Goal: Task Accomplishment & Management: Use online tool/utility

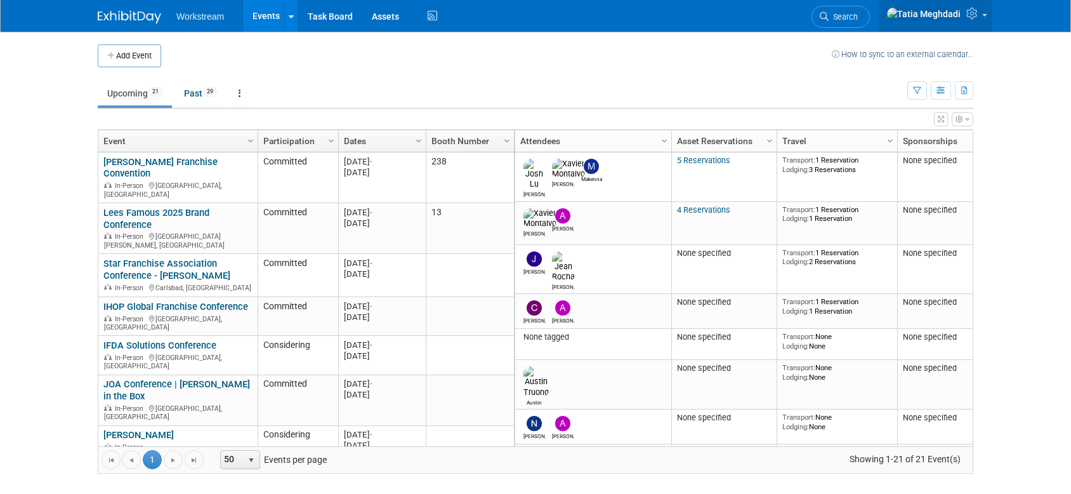
click at [988, 15] on link at bounding box center [935, 16] width 113 height 32
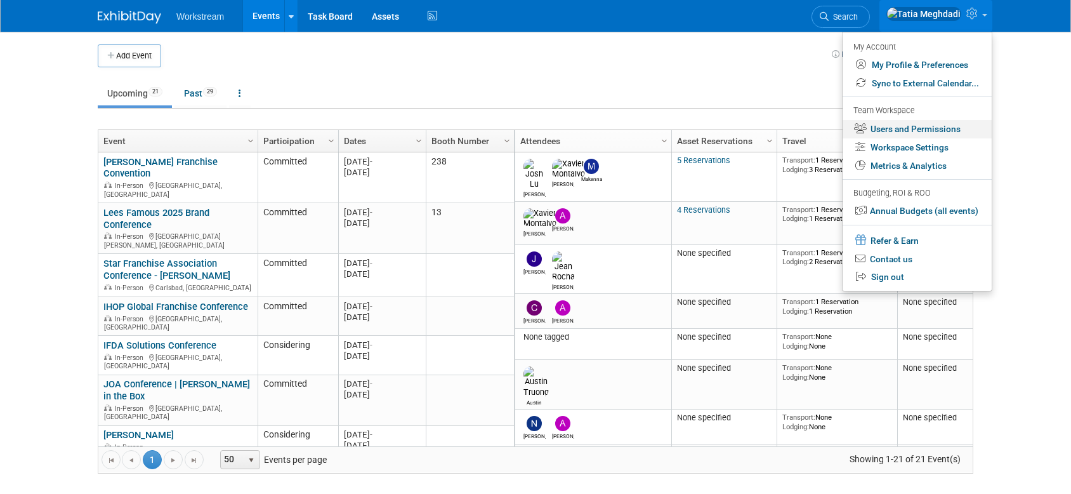
click at [931, 129] on link "Users and Permissions" at bounding box center [916, 129] width 149 height 18
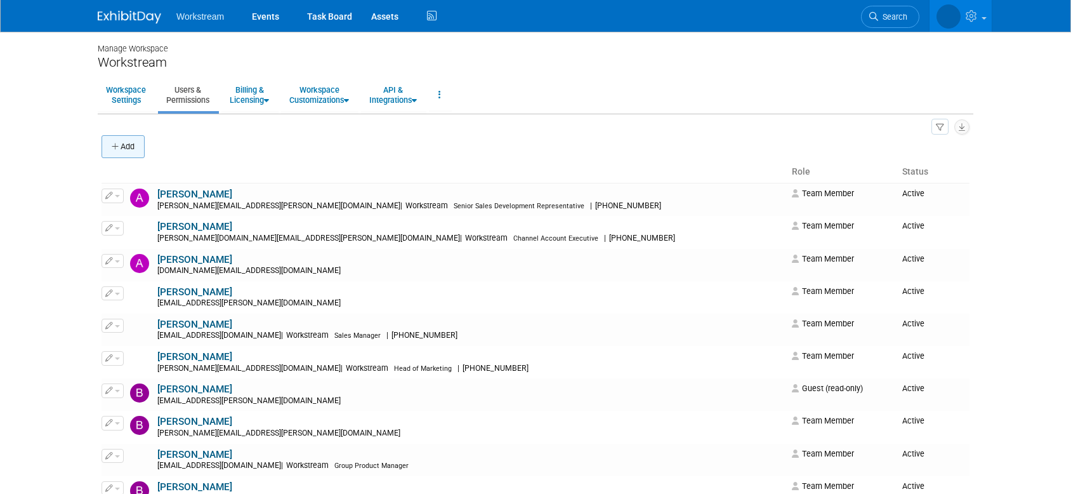
click at [112, 141] on button "Add" at bounding box center [122, 146] width 43 height 23
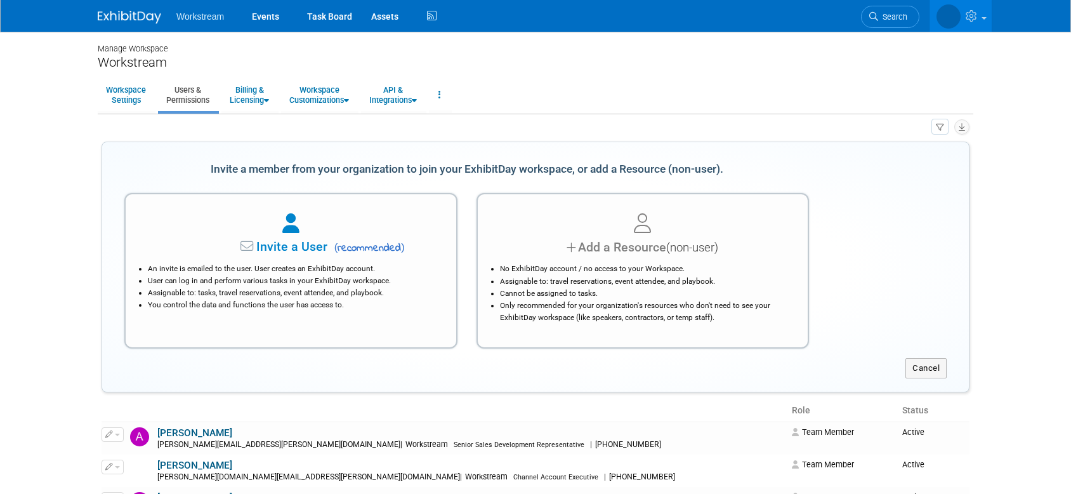
click at [236, 264] on li "An invite is emailed to the user. User creates an ExhibitDay account." at bounding box center [294, 269] width 292 height 12
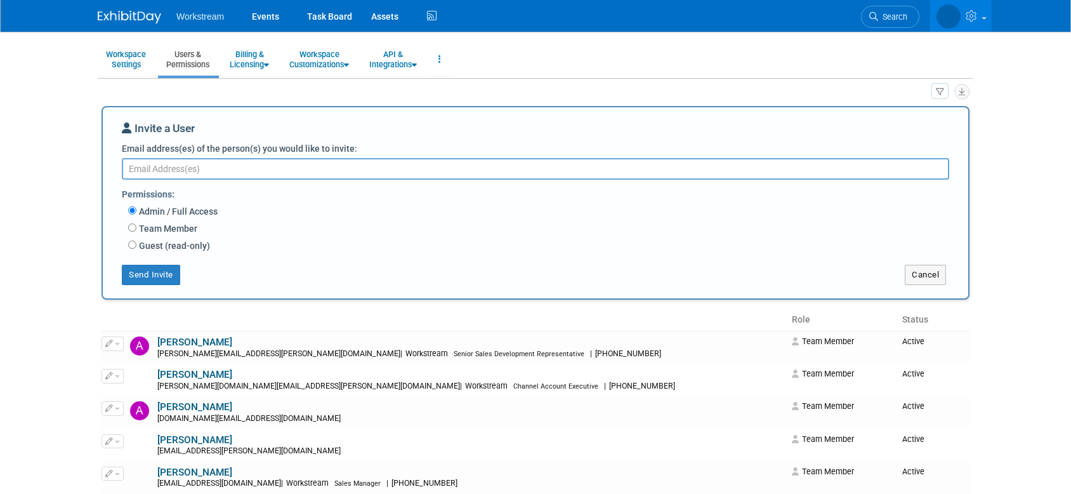
scroll to position [23, 0]
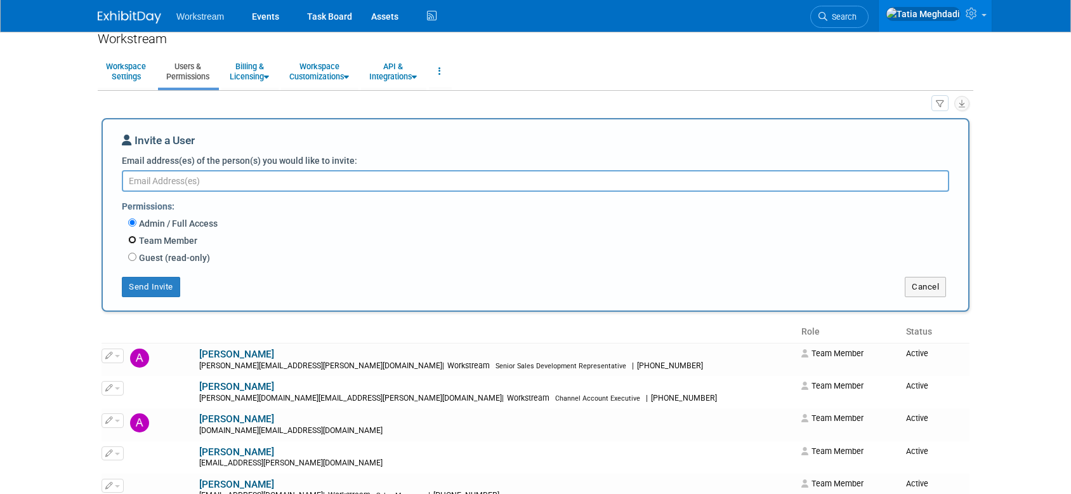
click at [132, 239] on input "Team Member" at bounding box center [132, 239] width 8 height 8
radio input "true"
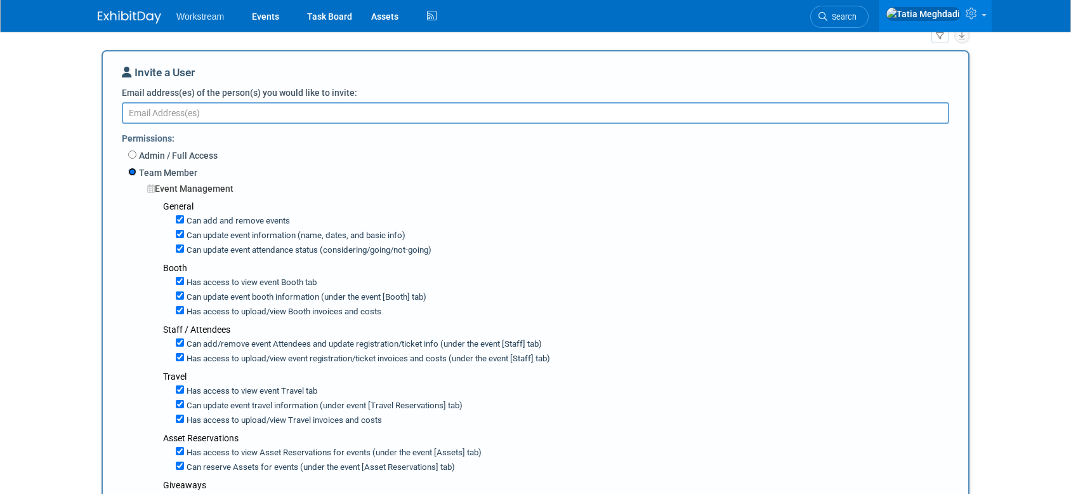
scroll to position [95, 0]
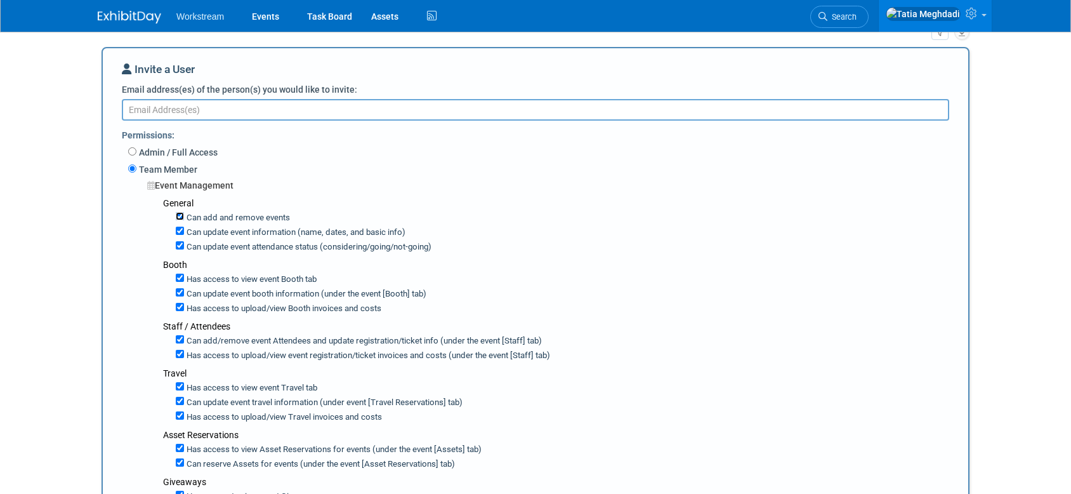
click at [181, 217] on input "Can add and remove events" at bounding box center [180, 216] width 8 height 8
checkbox input "false"
drag, startPoint x: 181, startPoint y: 230, endPoint x: 179, endPoint y: 240, distance: 11.0
click at [181, 231] on input "Can update event information (name, dates, and basic info)" at bounding box center [180, 230] width 8 height 8
checkbox input "false"
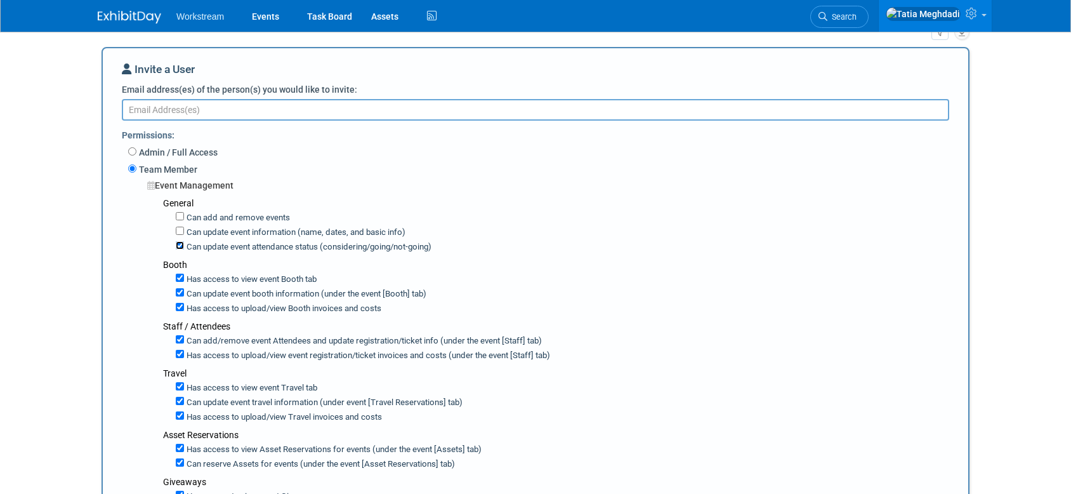
click at [178, 242] on input "Can update event attendance status (considering/going/not-going)" at bounding box center [180, 245] width 8 height 8
checkbox input "false"
click at [180, 291] on input "Can update event booth information (under the event [Booth] tab)" at bounding box center [180, 292] width 8 height 8
checkbox input "false"
click at [179, 304] on input "Has access to view Booth invoices and costs" at bounding box center [180, 307] width 8 height 8
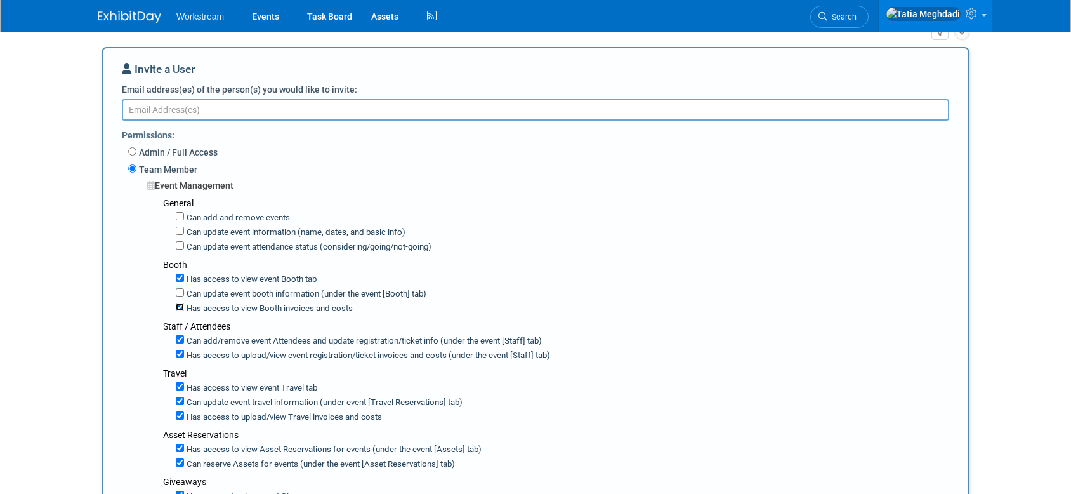
checkbox input "false"
click at [180, 339] on input "Can add/remove event Attendees and update registration/ticket info (under the e…" at bounding box center [180, 339] width 8 height 8
checkbox input "false"
click at [181, 353] on input "Has access to view event registration/ticket invoices and costs (under the even…" at bounding box center [180, 354] width 8 height 8
checkbox input "false"
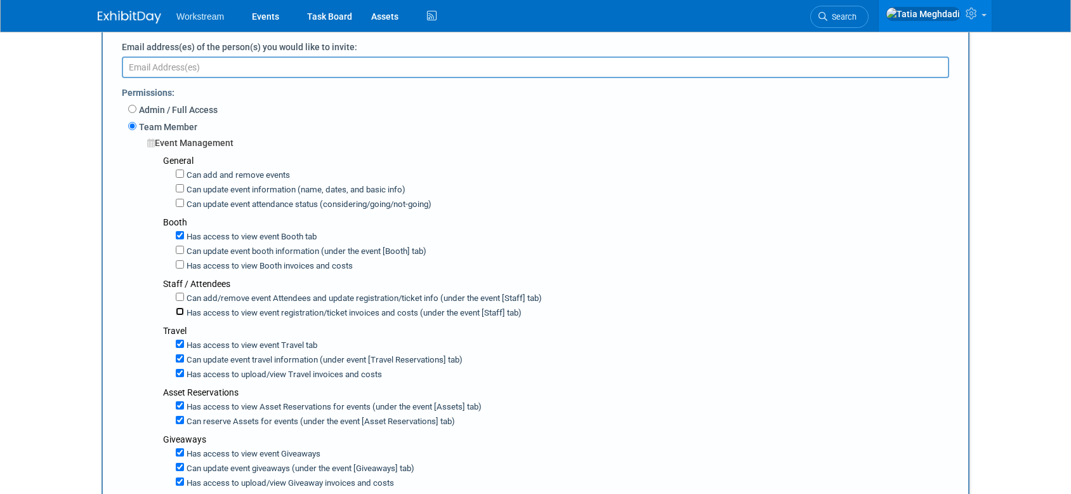
scroll to position [138, 0]
click at [180, 356] on input "Can update event travel information (under event [Travel Reservations] tab)" at bounding box center [180, 357] width 8 height 8
checkbox input "false"
click at [179, 371] on input "Has access to view Travel invoices and costs" at bounding box center [180, 371] width 8 height 8
checkbox input "false"
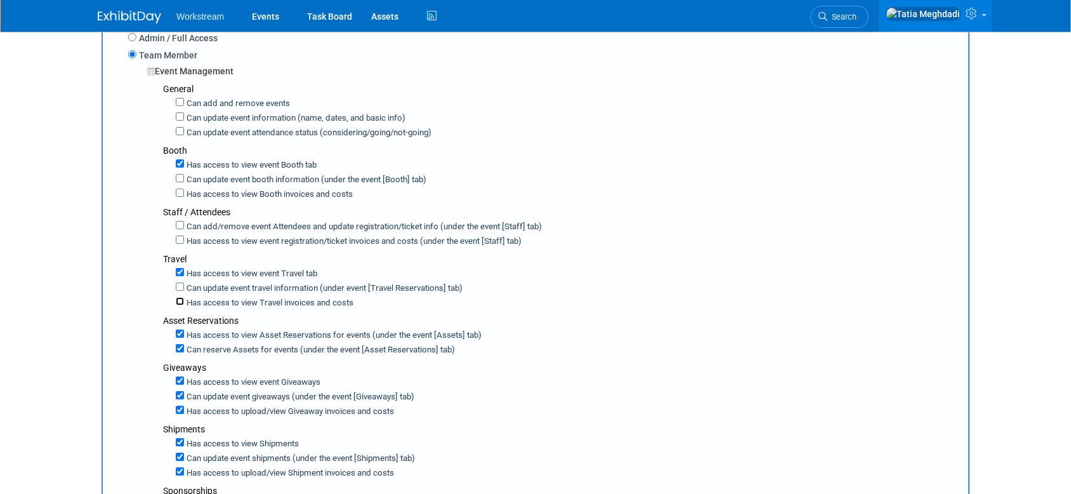
scroll to position [215, 0]
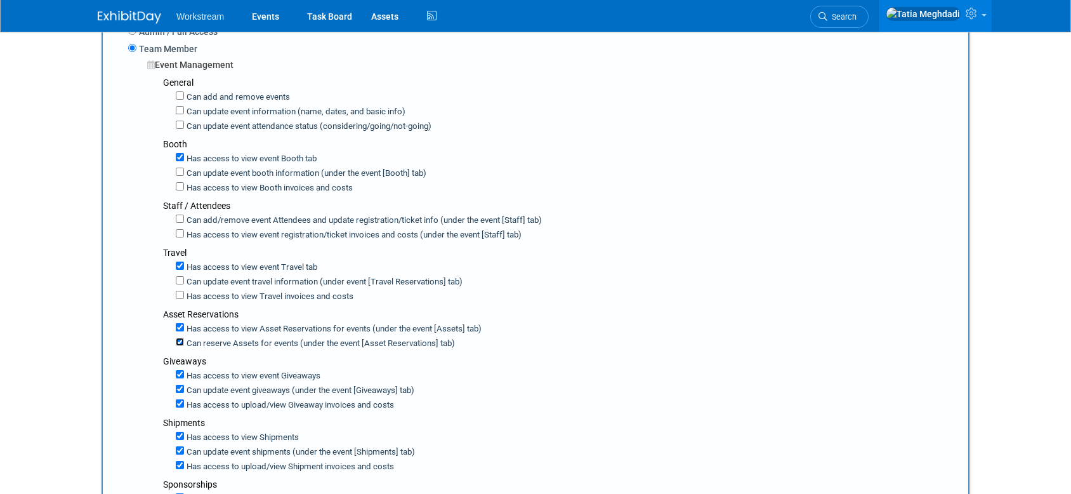
click at [179, 341] on input "Can reserve Assets for events (under the event [Asset Reservations] tab)" at bounding box center [180, 341] width 8 height 8
checkbox input "false"
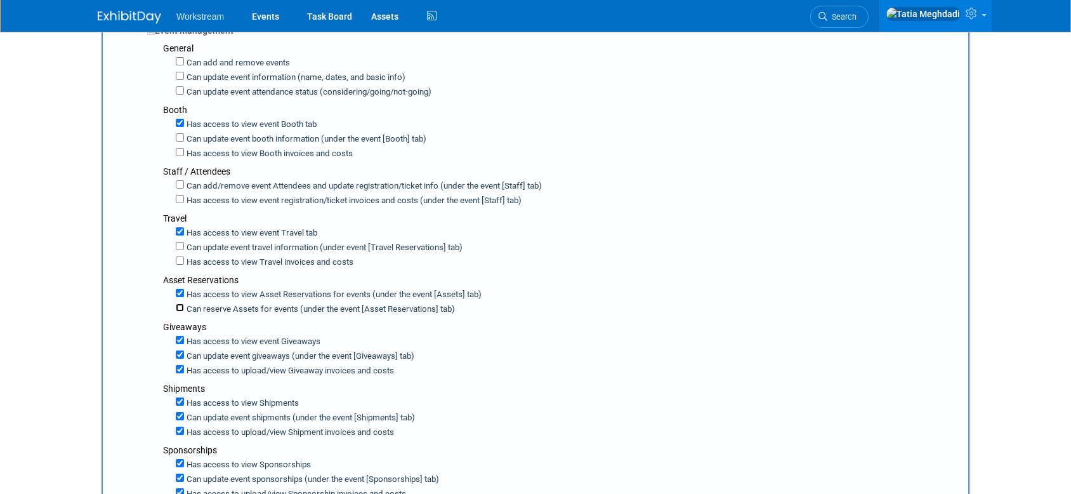
scroll to position [254, 0]
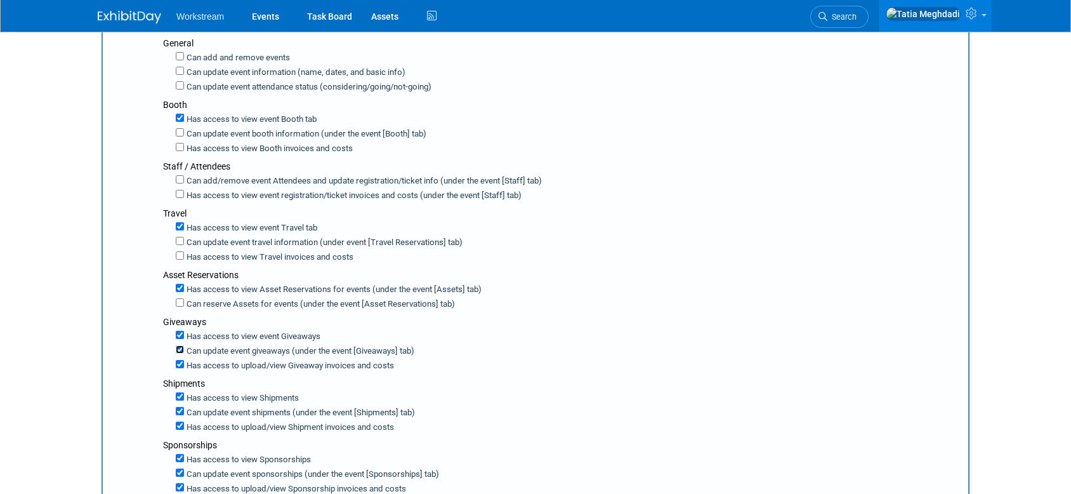
drag, startPoint x: 178, startPoint y: 346, endPoint x: 181, endPoint y: 357, distance: 11.9
click at [178, 346] on input "Can update event giveaways (under the event [Giveaways] tab)" at bounding box center [180, 349] width 8 height 8
checkbox input "false"
click at [181, 360] on input "Has access to view Giveaway invoices and costs" at bounding box center [180, 364] width 8 height 8
checkbox input "false"
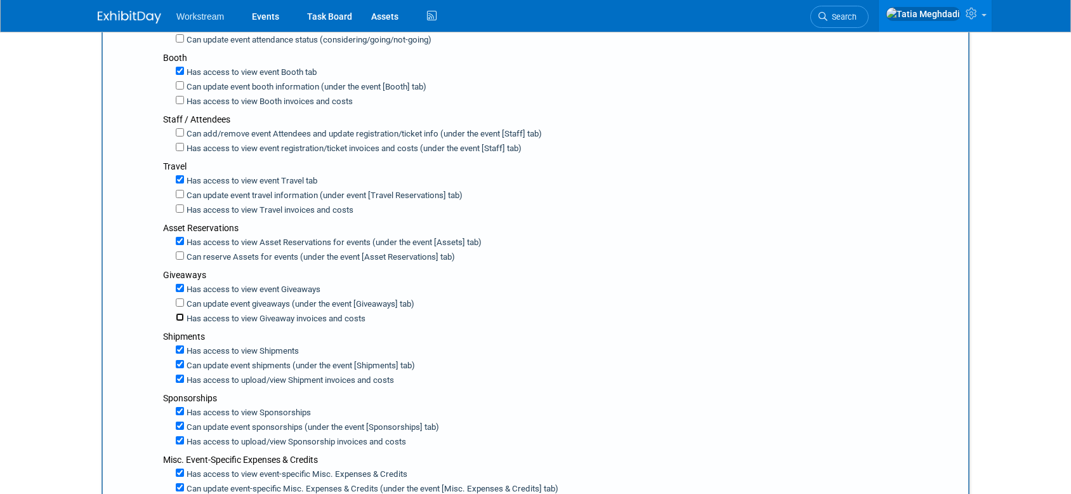
scroll to position [302, 0]
drag, startPoint x: 181, startPoint y: 363, endPoint x: 181, endPoint y: 371, distance: 7.6
click at [181, 363] on input "Can update event shipments (under the event [Shipments] tab)" at bounding box center [180, 363] width 8 height 8
checkbox input "false"
click at [180, 377] on input "Has access to view Shipment invoices and costs" at bounding box center [180, 378] width 8 height 8
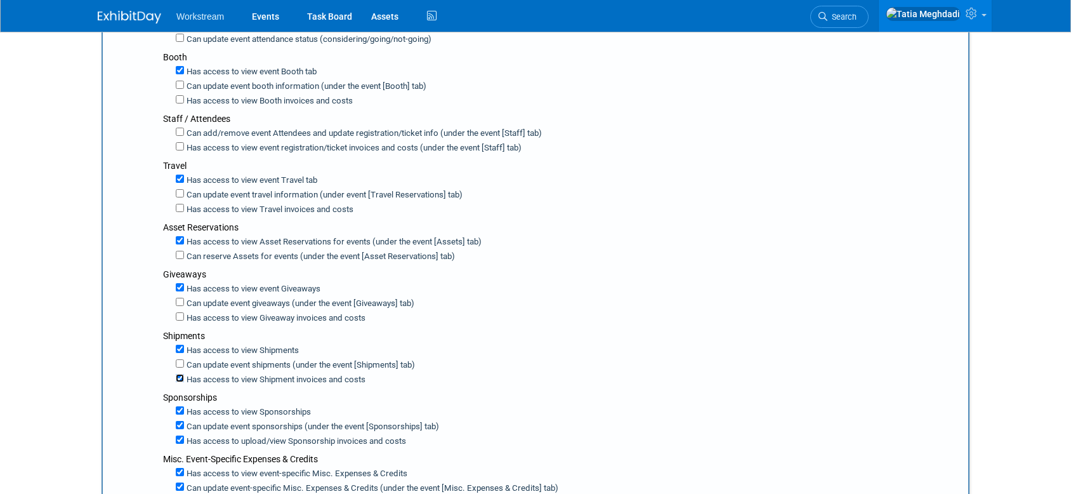
checkbox input "false"
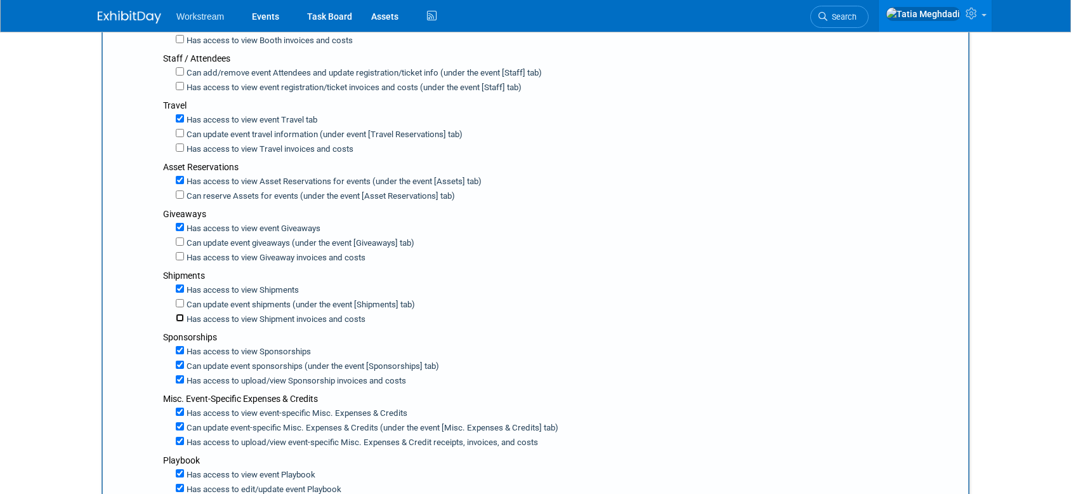
scroll to position [372, 0]
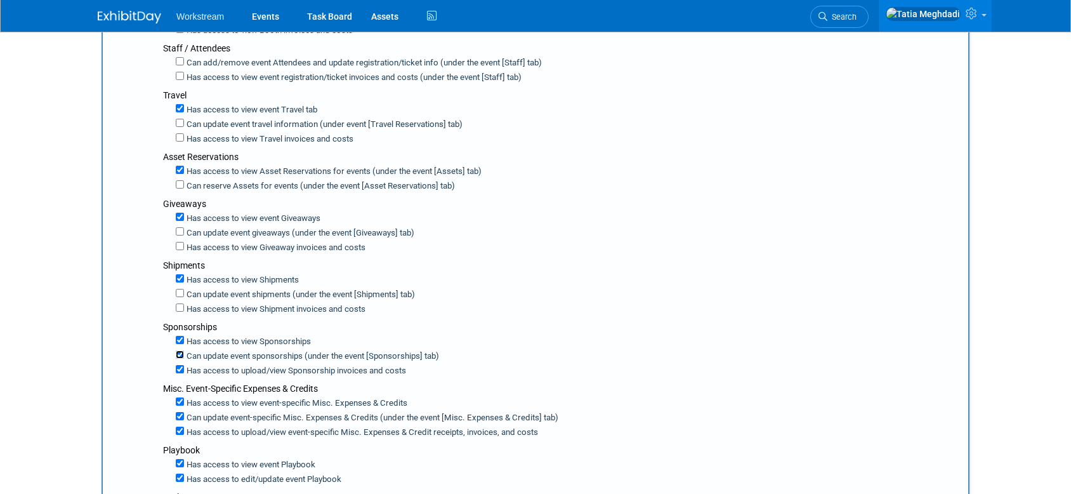
drag, startPoint x: 178, startPoint y: 356, endPoint x: 178, endPoint y: 363, distance: 7.6
click at [178, 356] on input "Can update event sponsorships (under the event [Sponsorships] tab)" at bounding box center [180, 354] width 8 height 8
checkbox input "false"
drag, startPoint x: 178, startPoint y: 368, endPoint x: 151, endPoint y: 377, distance: 28.3
click at [178, 368] on input "Has access to view Sponsorship invoices and costs" at bounding box center [180, 369] width 8 height 8
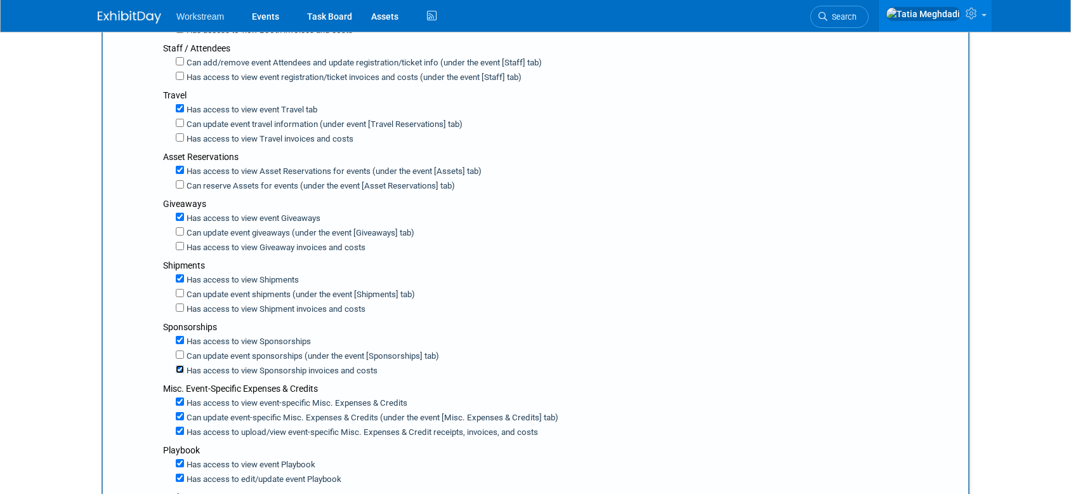
checkbox input "false"
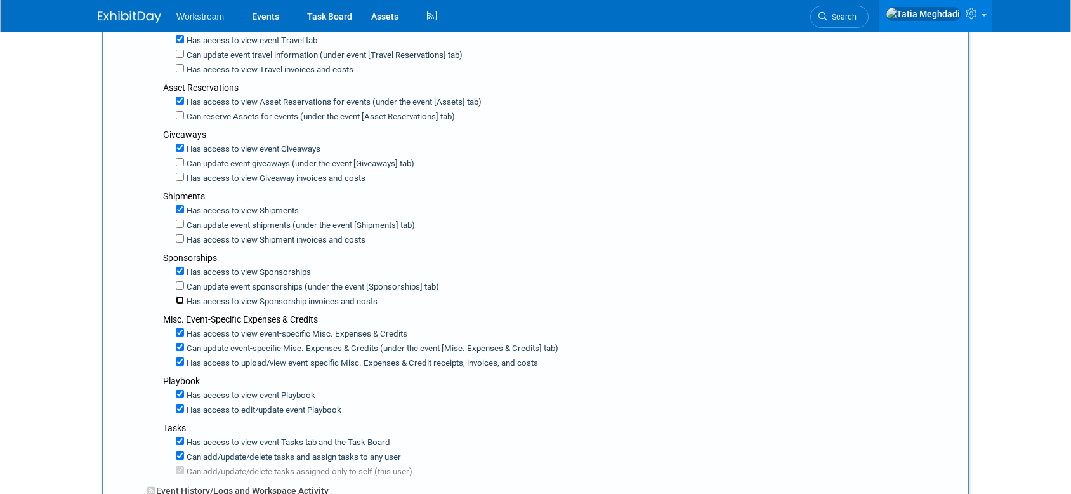
scroll to position [451, 0]
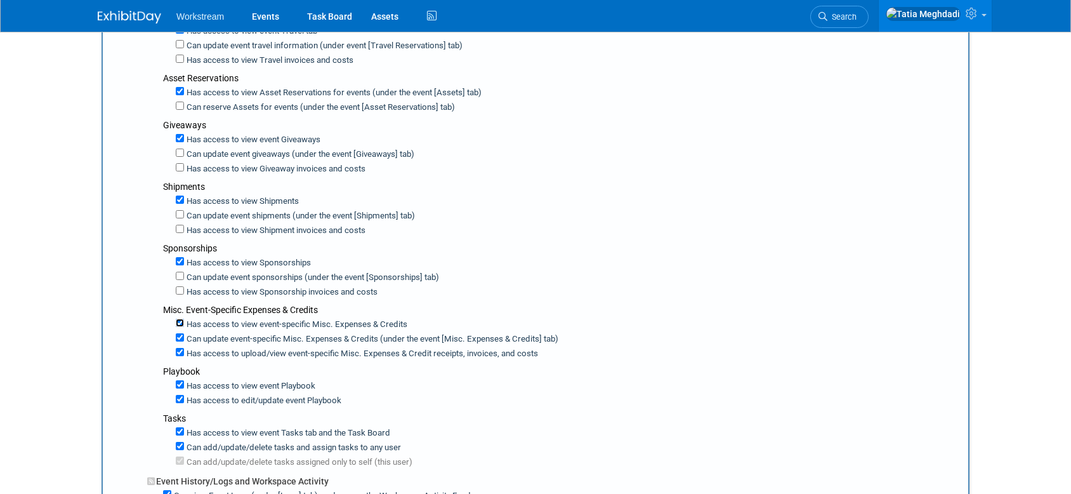
click at [182, 322] on input "Has access to view event-specific Misc. Expenses & Credits" at bounding box center [180, 322] width 8 height 8
checkbox input "false"
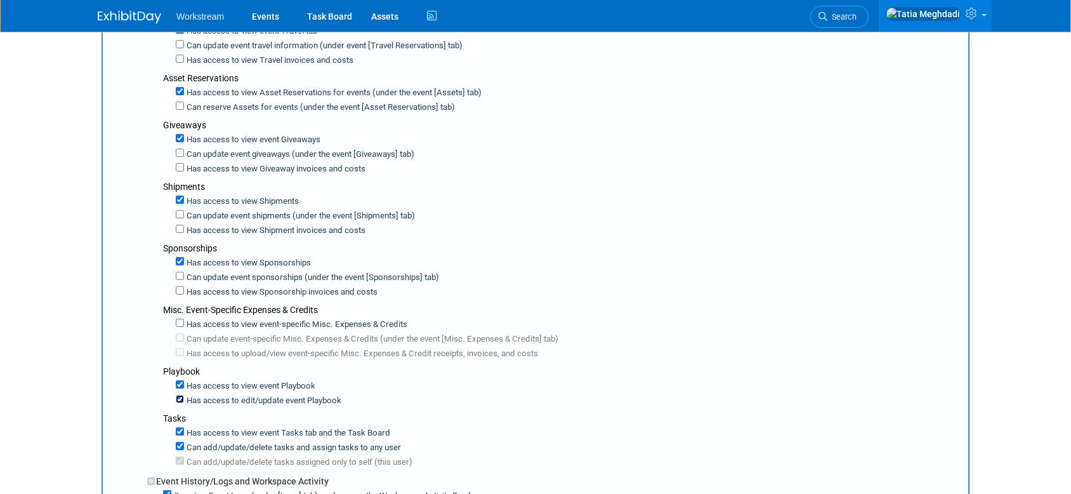
click at [177, 396] on input "Has access to edit/update event Playbook" at bounding box center [180, 399] width 8 height 8
checkbox input "false"
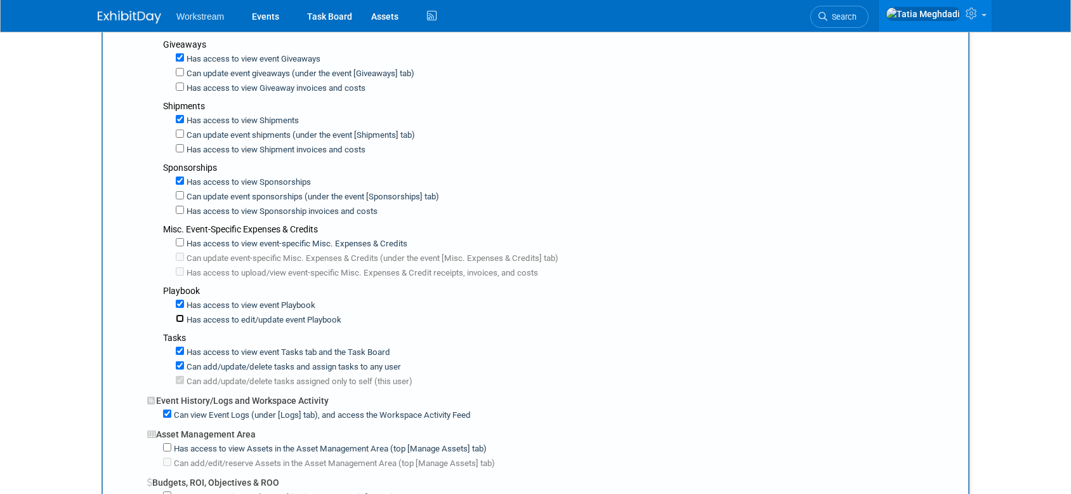
scroll to position [540, 0]
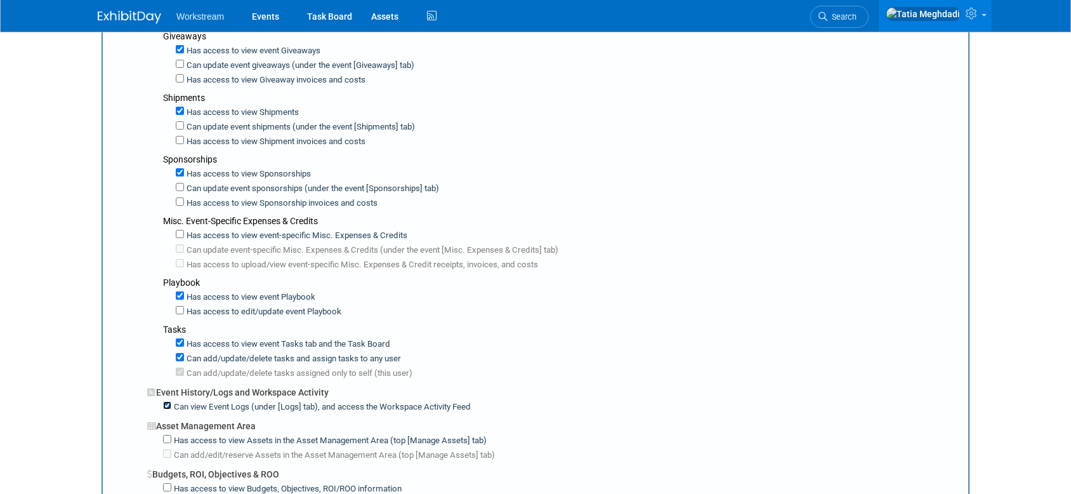
click at [169, 406] on input "Can view Event Logs (under [Logs] tab), and access the Workspace Activity Feed" at bounding box center [167, 405] width 8 height 8
checkbox input "false"
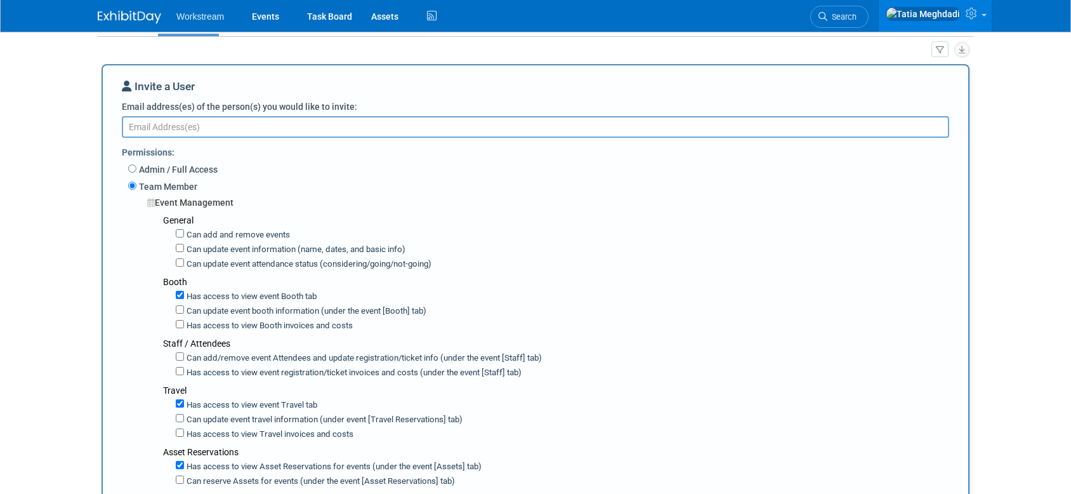
scroll to position [0, 0]
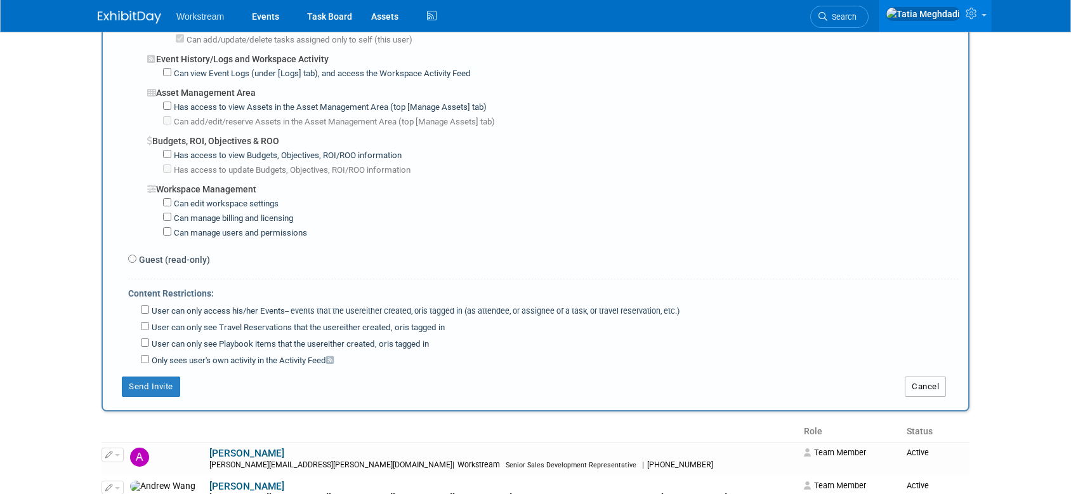
click at [938, 384] on button "Cancel" at bounding box center [925, 386] width 41 height 20
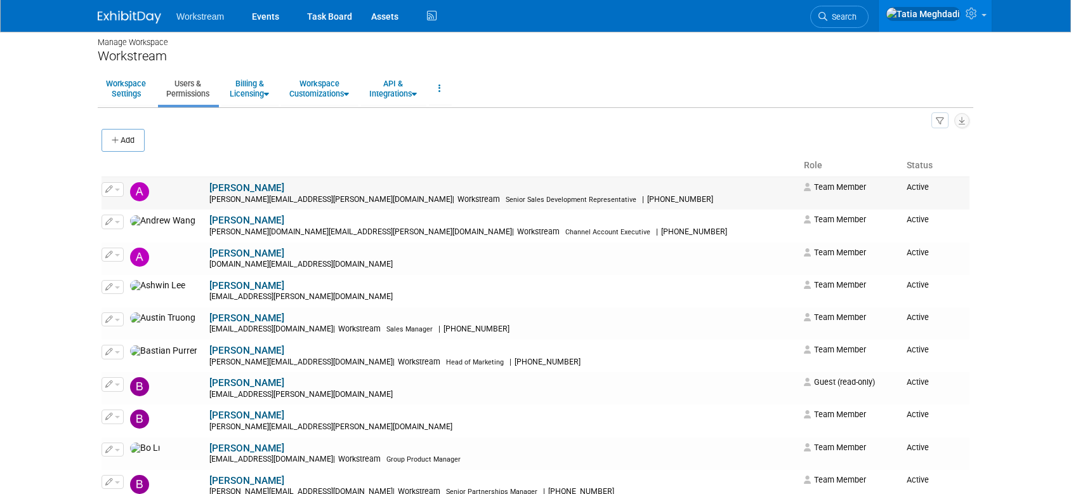
scroll to position [4, 0]
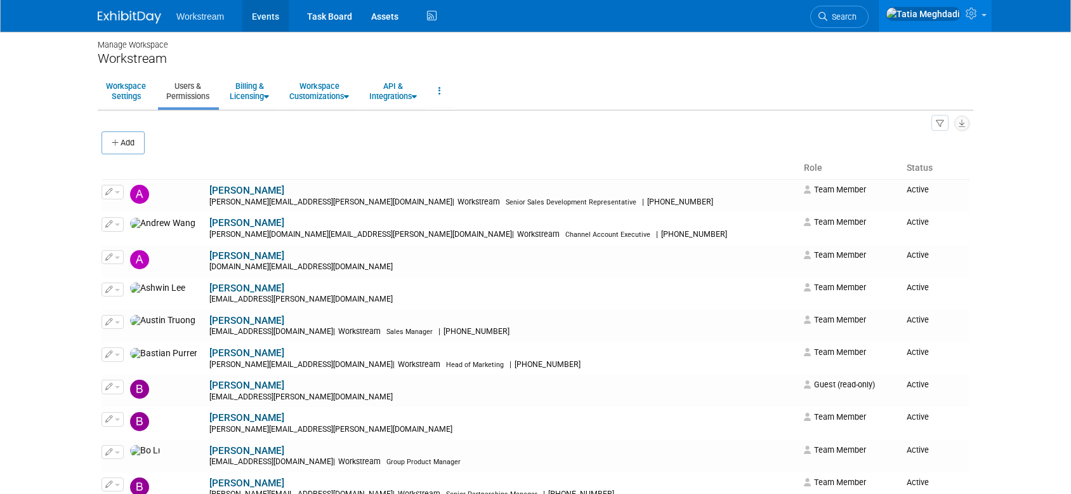
click at [254, 23] on link "Events" at bounding box center [265, 16] width 46 height 32
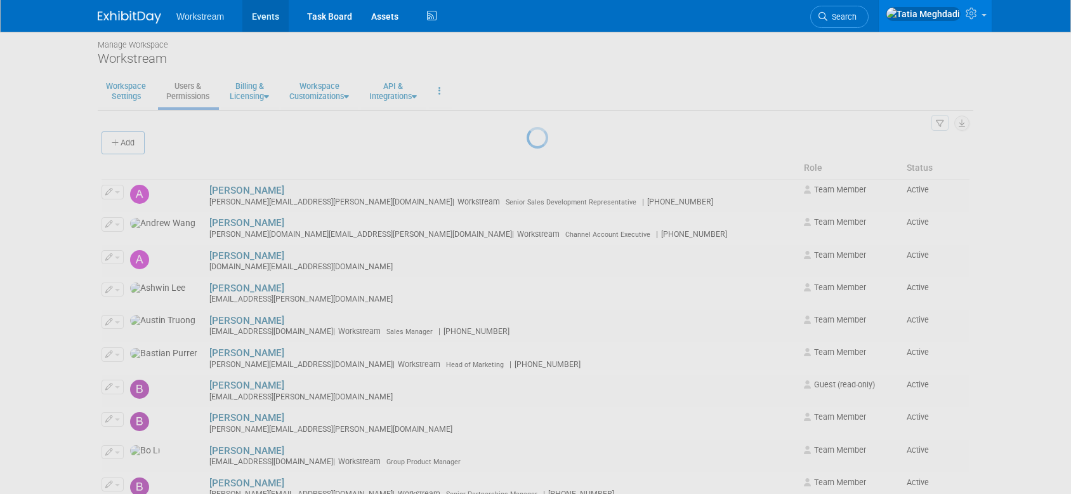
scroll to position [1, 0]
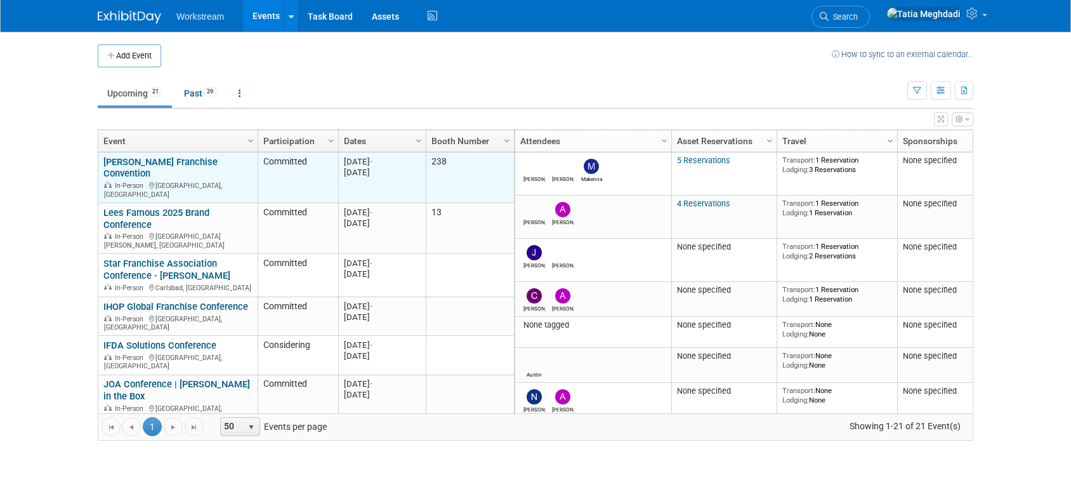
click at [128, 152] on td "[PERSON_NAME] Franchise Convention [PERSON_NAME] Franchise Convention In-Person…" at bounding box center [177, 177] width 159 height 51
click at [121, 167] on link "[PERSON_NAME] Franchise Convention" at bounding box center [160, 167] width 114 height 23
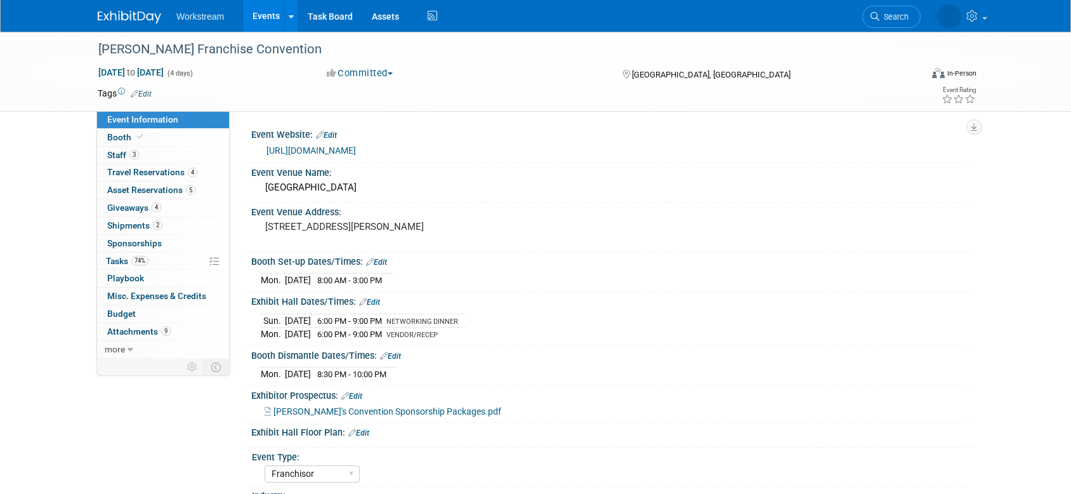
select select "Franchisor"
select select "Restaurant"
select select "No"
select select "[PERSON_NAME]"
click at [117, 265] on span "Tasks 74%" at bounding box center [127, 261] width 43 height 10
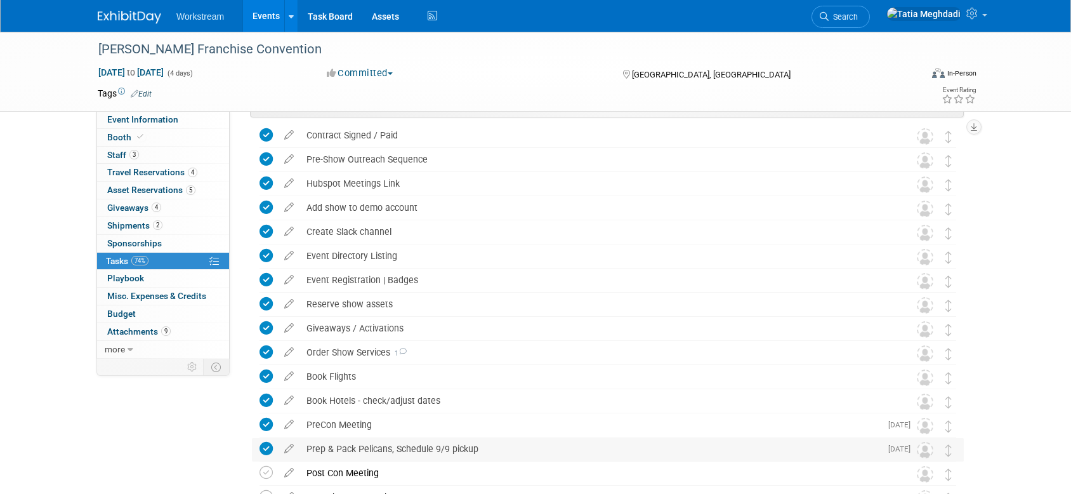
scroll to position [273, 0]
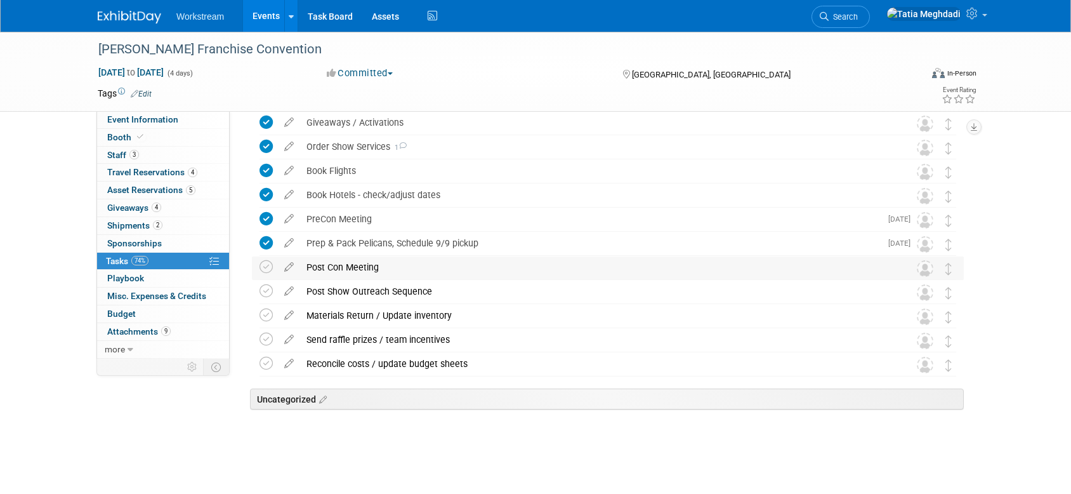
click at [330, 265] on div "Post Con Meeting" at bounding box center [595, 267] width 591 height 22
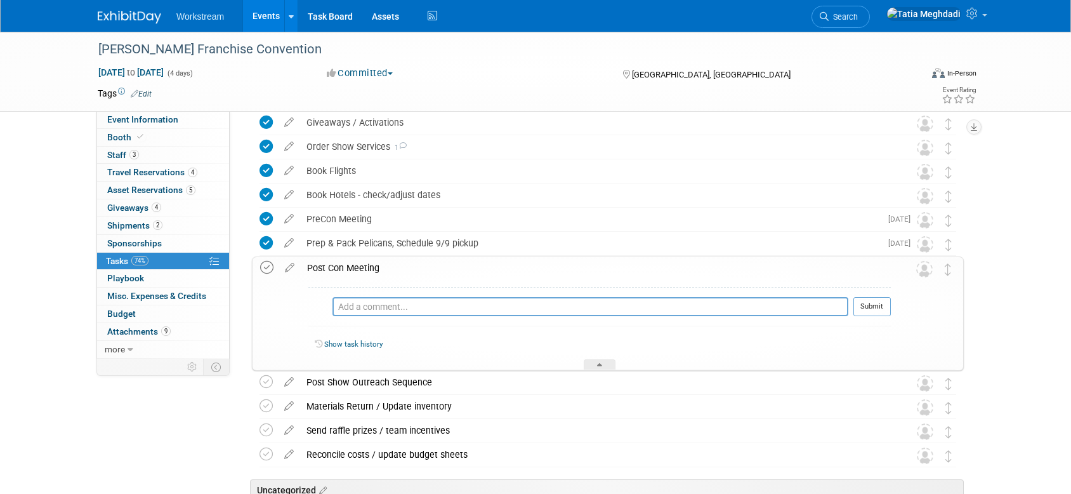
click at [268, 265] on icon at bounding box center [266, 267] width 13 height 13
drag, startPoint x: 268, startPoint y: 267, endPoint x: 281, endPoint y: 266, distance: 13.3
click at [268, 267] on icon at bounding box center [266, 267] width 13 height 13
click at [287, 268] on icon at bounding box center [289, 265] width 22 height 16
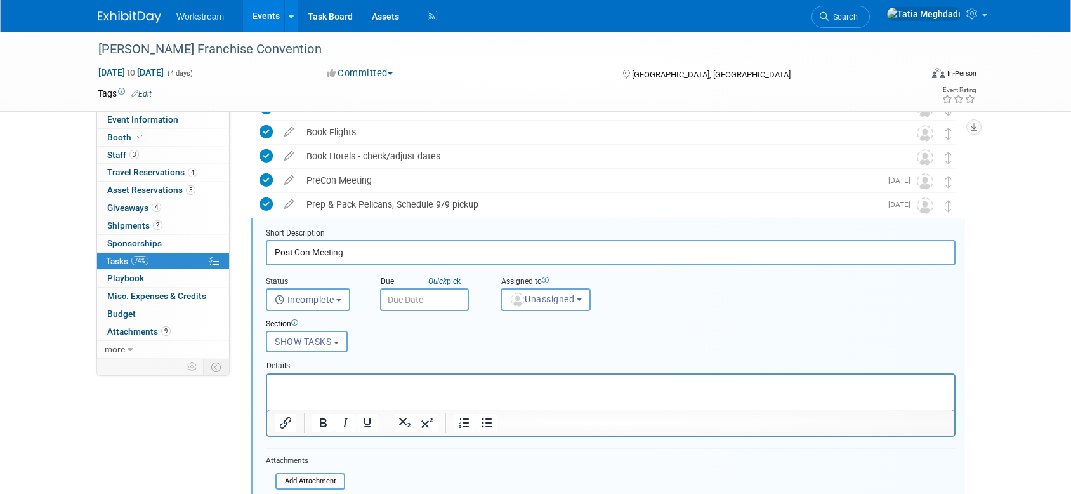
scroll to position [0, 0]
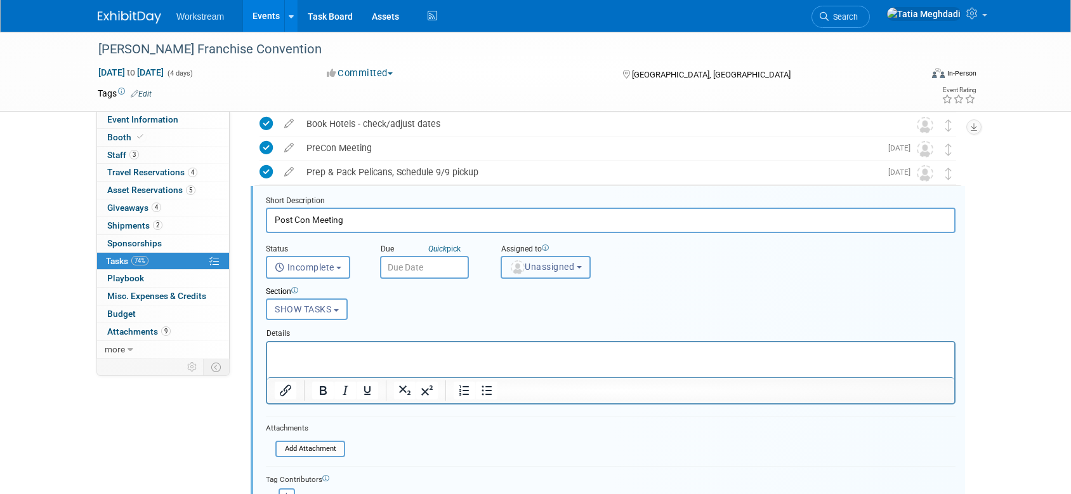
click at [550, 267] on span "Unassigned" at bounding box center [541, 266] width 65 height 10
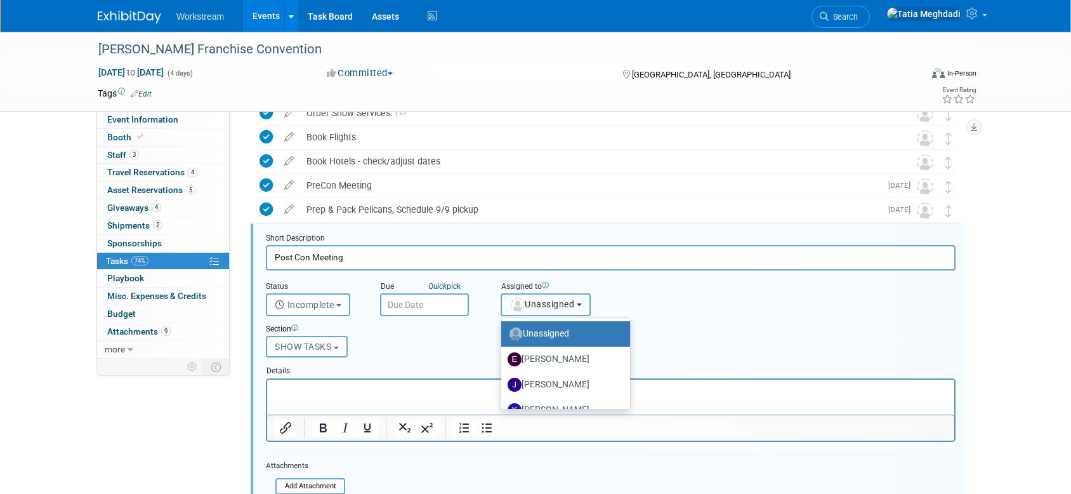
scroll to position [312, 0]
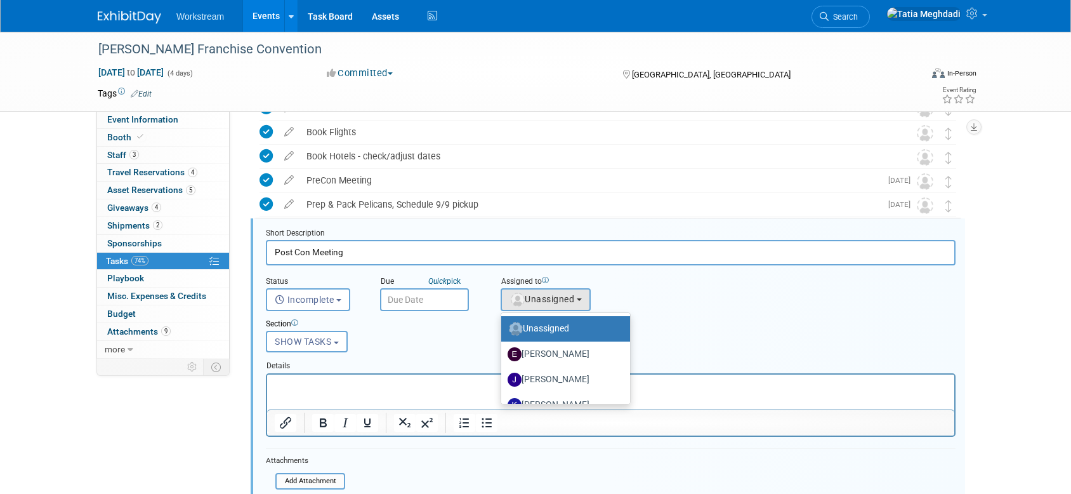
click at [703, 324] on div "Section" at bounding box center [581, 324] width 631 height 12
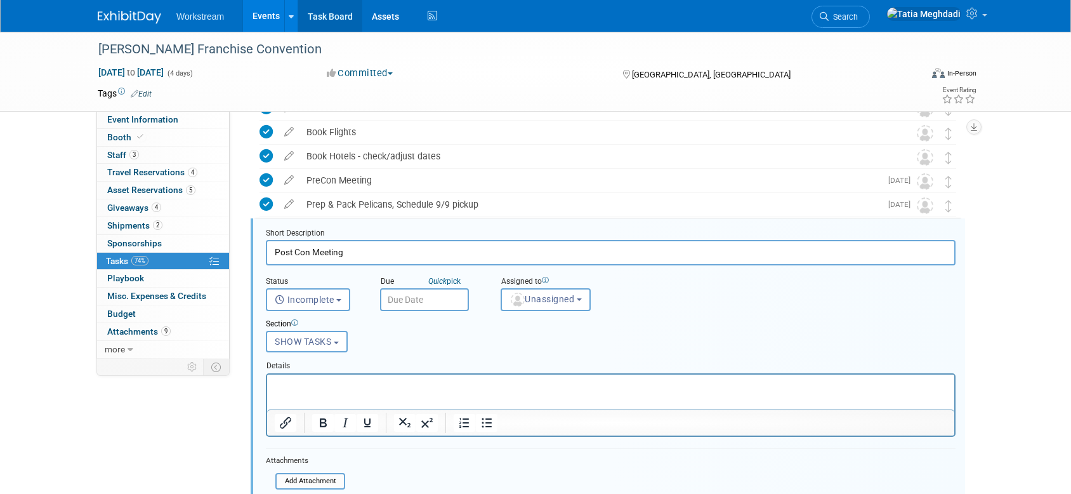
click at [321, 15] on link "Task Board" at bounding box center [330, 16] width 64 height 32
